Goal: Information Seeking & Learning: Learn about a topic

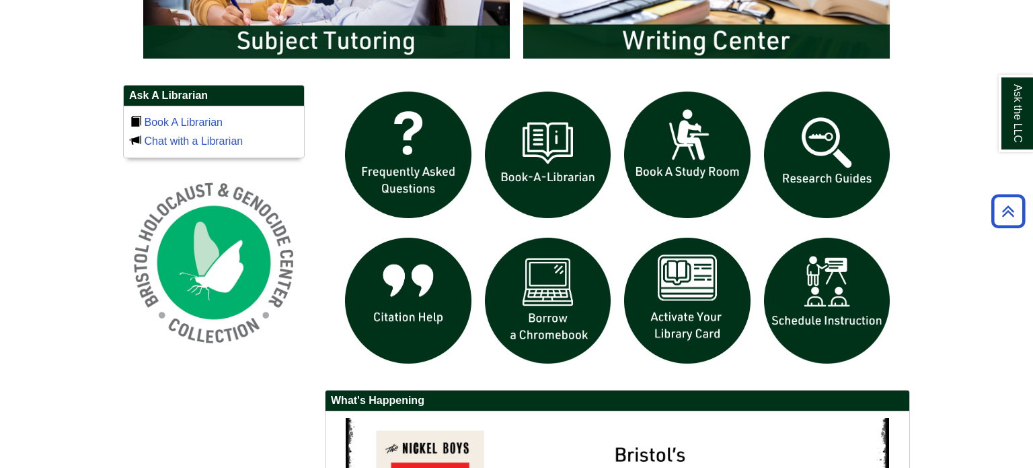
scroll to position [880, 0]
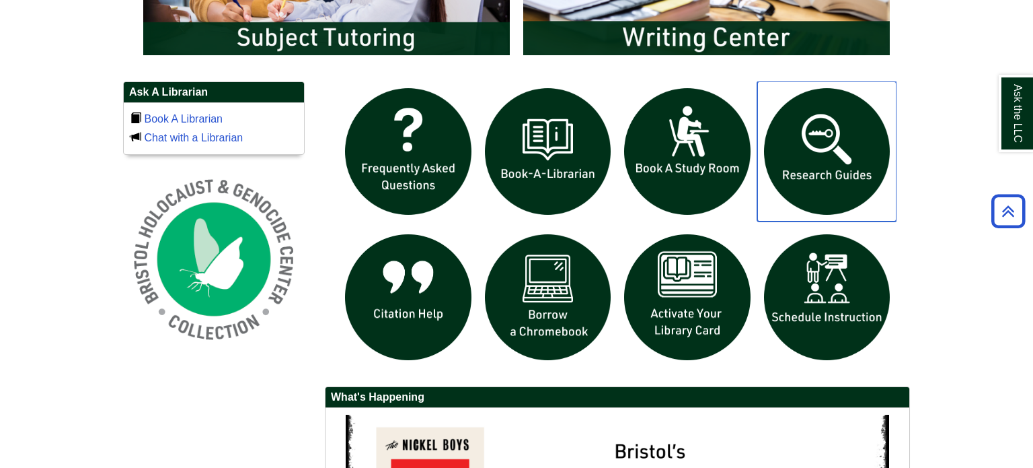
click at [827, 139] on img "slideshow" at bounding box center [827, 151] width 140 height 140
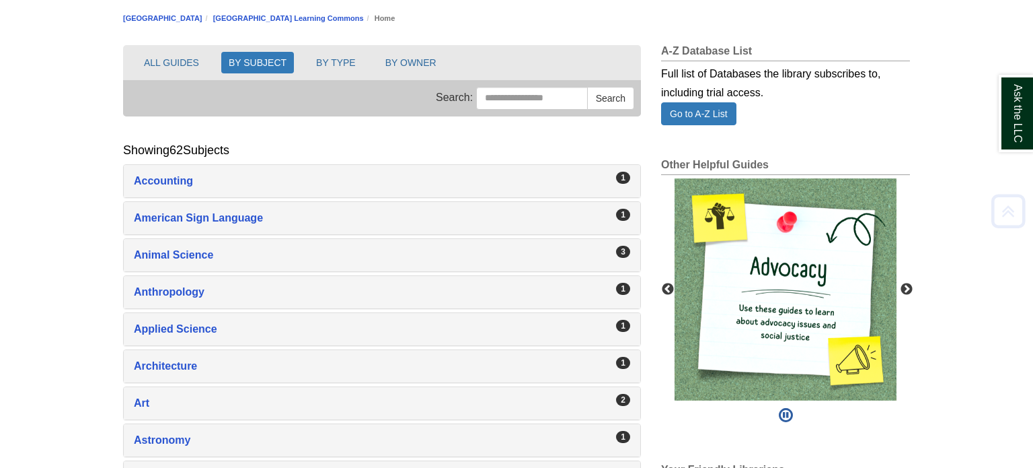
scroll to position [151, 0]
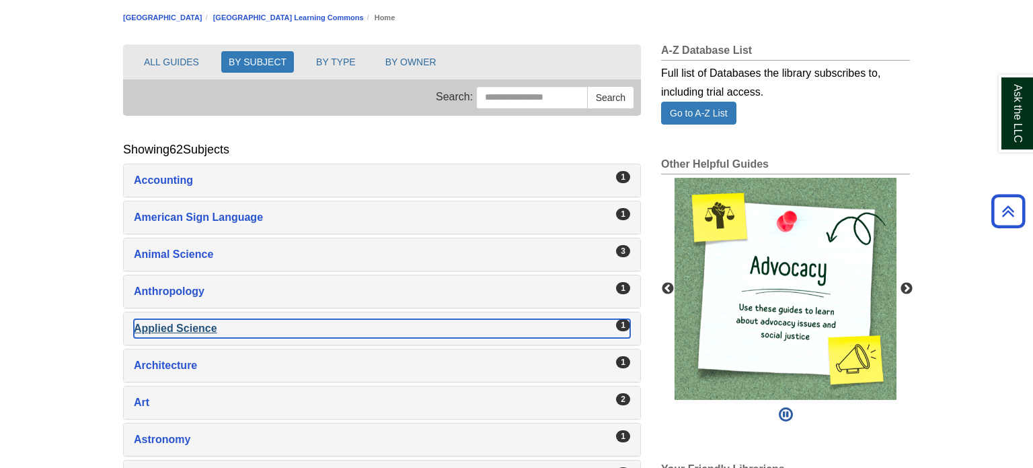
click at [180, 327] on div "Applied Science , 1 guides" at bounding box center [382, 328] width 496 height 19
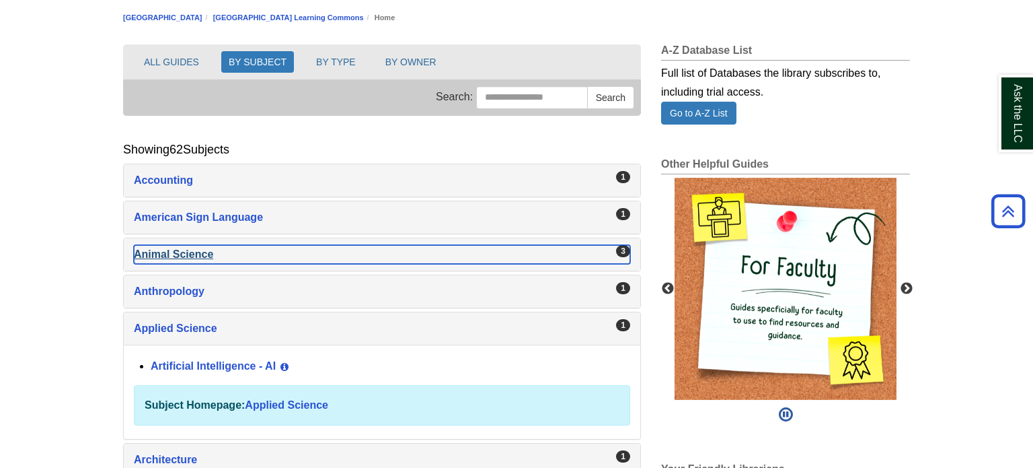
click at [162, 261] on div "Animal Science , 3 guides" at bounding box center [382, 254] width 496 height 19
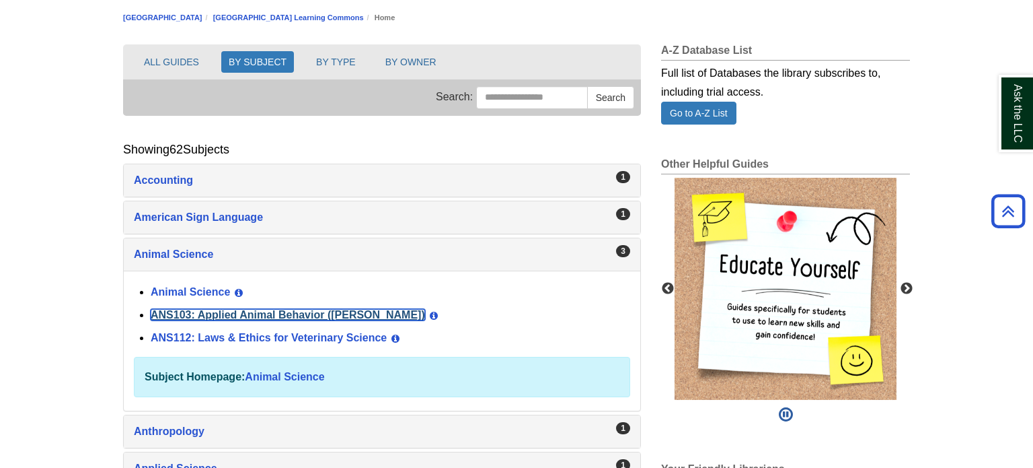
click at [213, 315] on link "ANS103: Applied Animal Behavior ([PERSON_NAME])" at bounding box center [288, 314] width 274 height 11
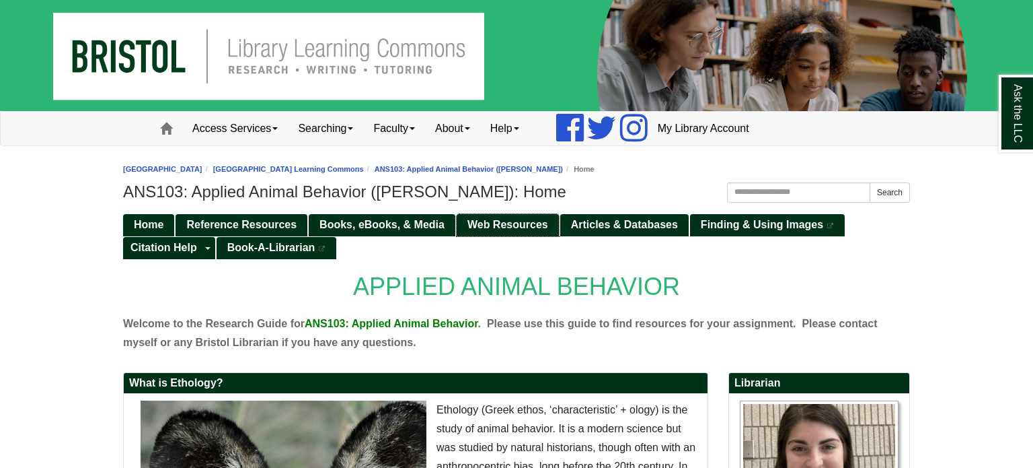
click at [491, 222] on span "Web Resources" at bounding box center [508, 224] width 81 height 11
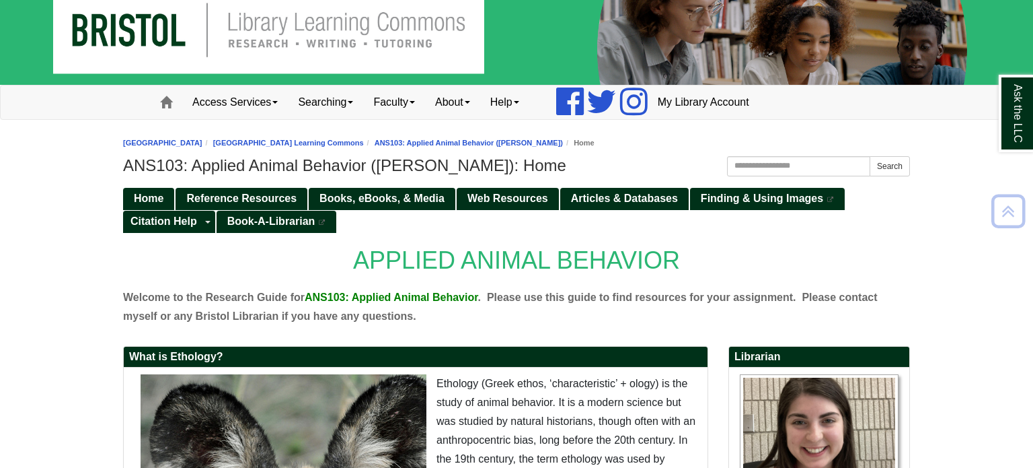
scroll to position [24, 0]
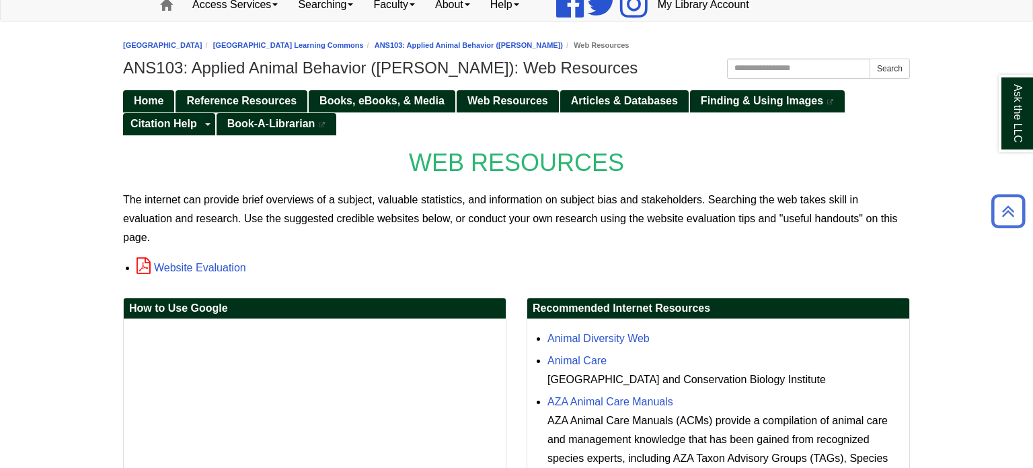
scroll to position [120, 0]
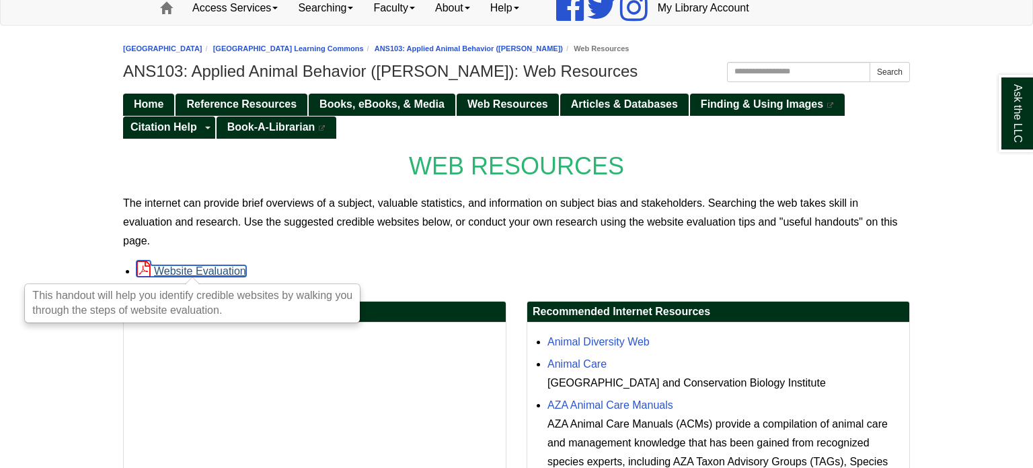
click at [207, 266] on link "Website Evaluation" at bounding box center [192, 270] width 110 height 11
click at [628, 105] on span "Articles & Databases" at bounding box center [624, 103] width 107 height 11
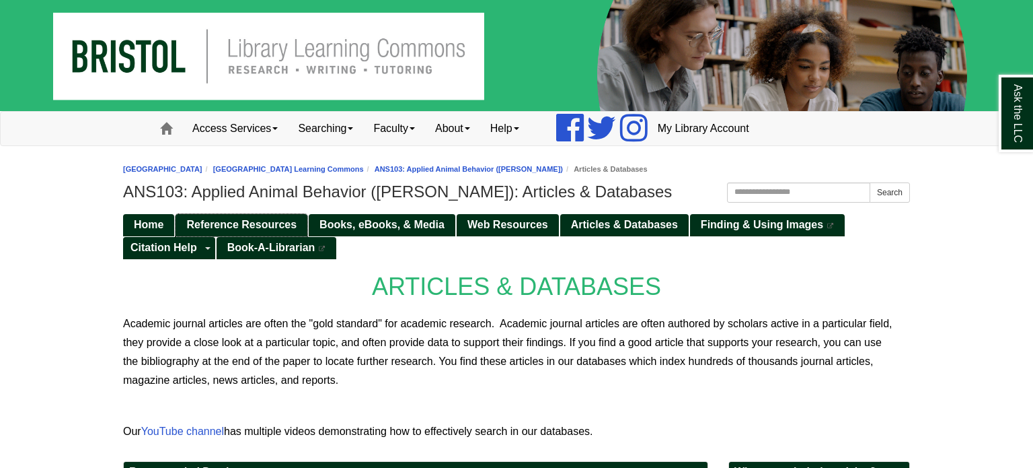
click at [211, 223] on span "Reference Resources" at bounding box center [241, 224] width 110 height 11
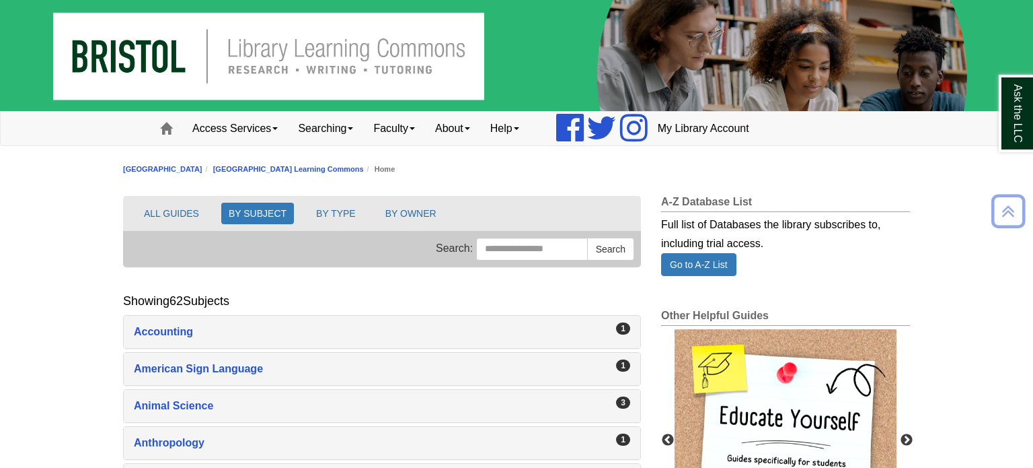
scroll to position [151, 0]
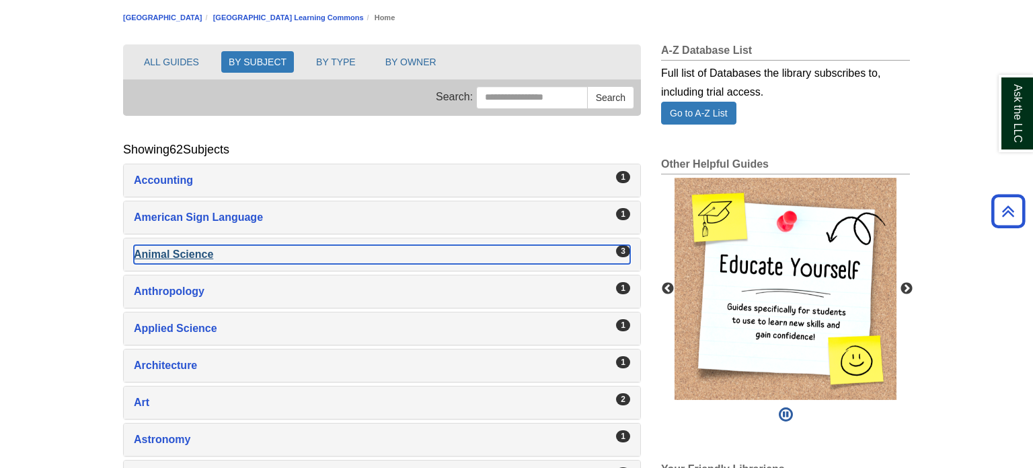
click at [165, 246] on div "Animal Science , 3 guides" at bounding box center [382, 254] width 496 height 19
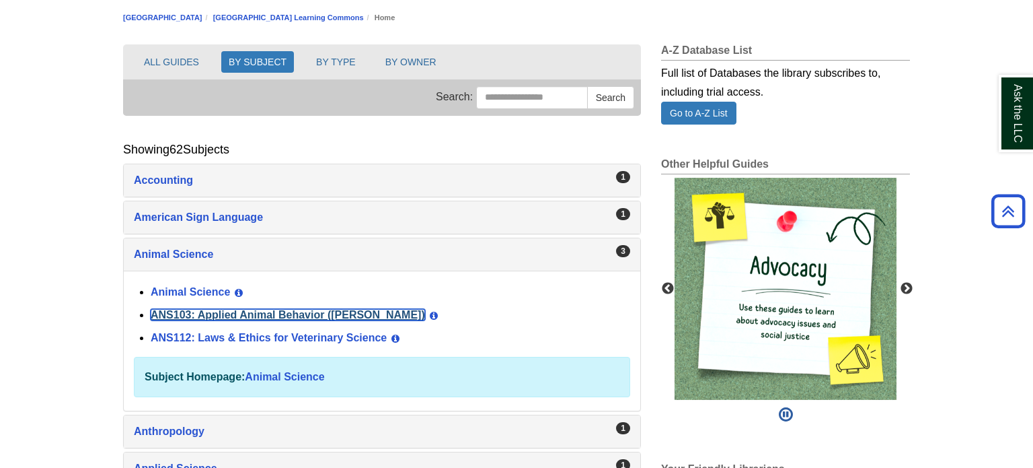
click at [271, 315] on link "ANS103: Applied Animal Behavior ([PERSON_NAME])" at bounding box center [288, 314] width 274 height 11
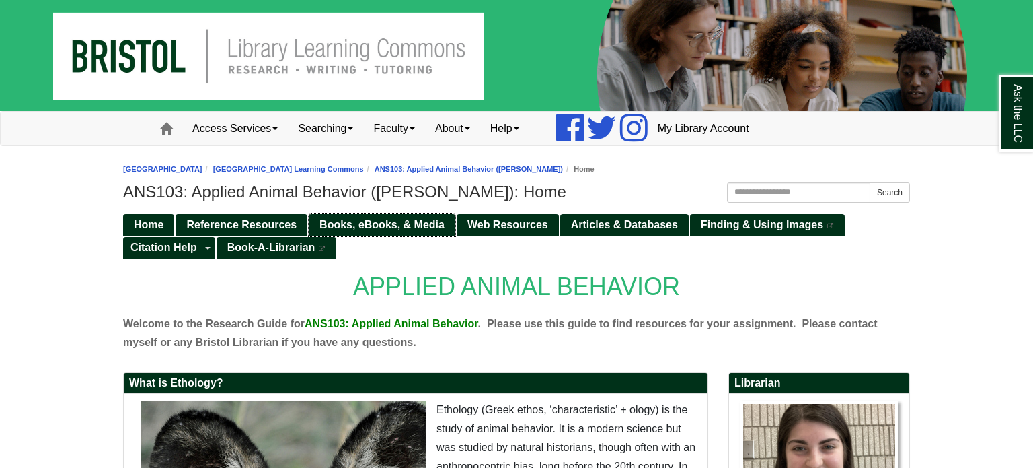
click at [384, 225] on span "Books, eBooks, & Media" at bounding box center [382, 224] width 125 height 11
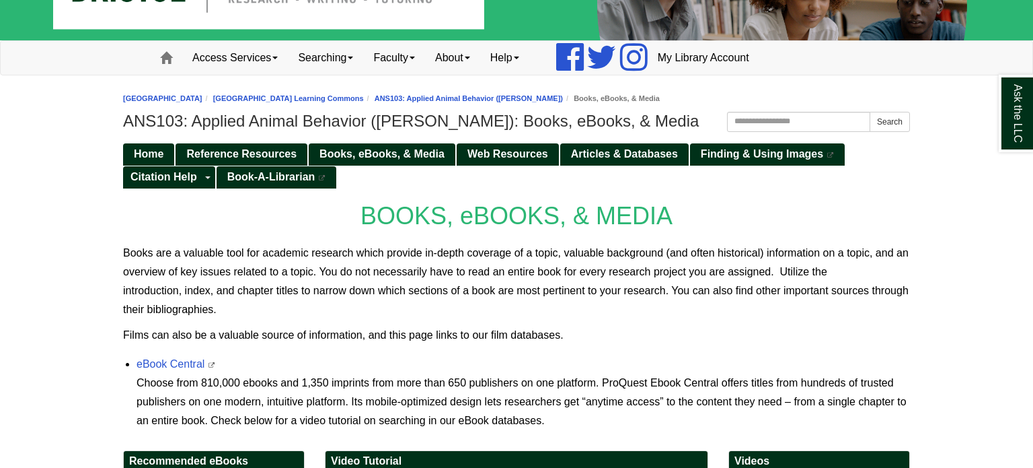
scroll to position [70, 0]
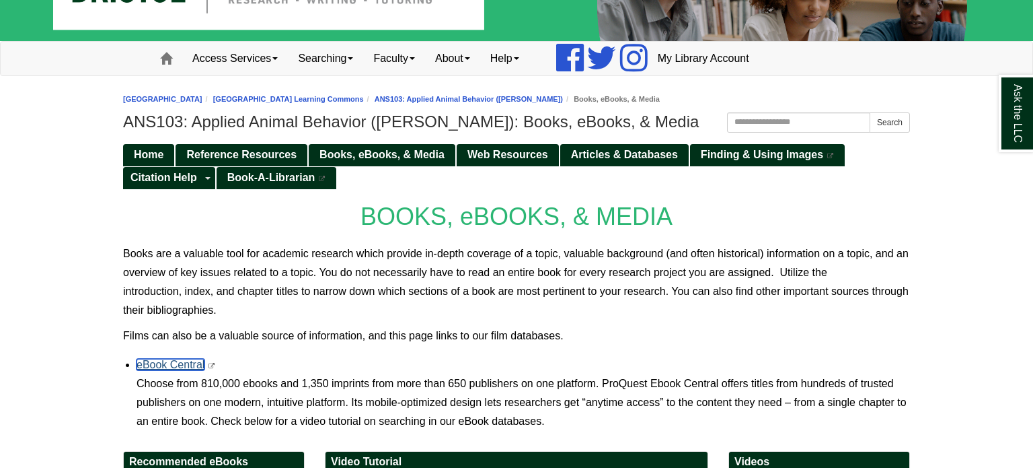
click at [178, 360] on link "eBook Central" at bounding box center [171, 364] width 68 height 11
